Goal: Transaction & Acquisition: Purchase product/service

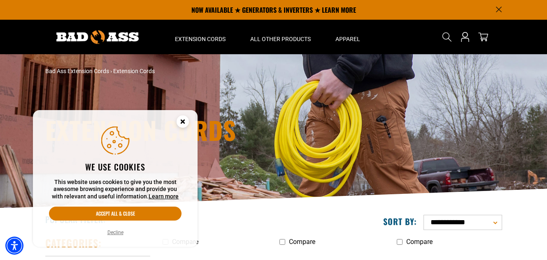
click at [183, 121] on circle "Cookie Consent" at bounding box center [182, 122] width 12 height 12
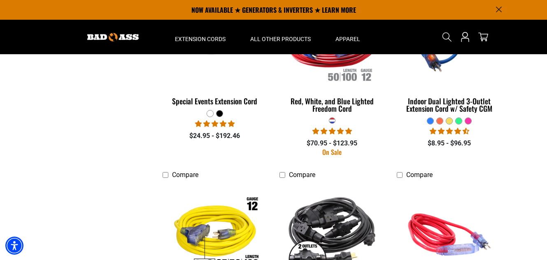
scroll to position [1152, 0]
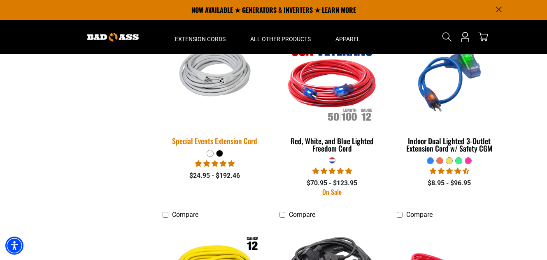
click at [232, 138] on div "Special Events Extension Cord" at bounding box center [214, 140] width 105 height 7
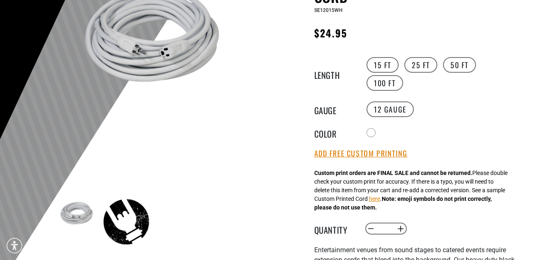
scroll to position [123, 0]
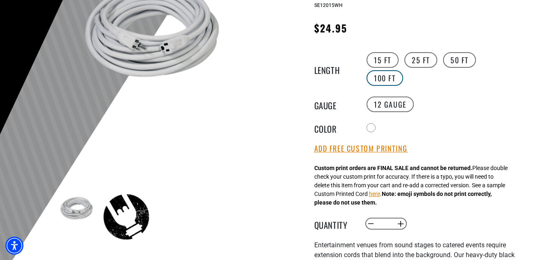
click at [386, 76] on label "100 FT" at bounding box center [384, 78] width 37 height 16
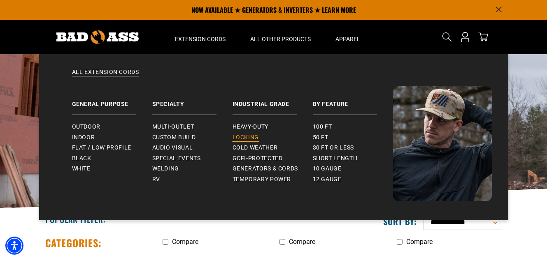
click at [244, 137] on span "Locking" at bounding box center [245, 137] width 26 height 7
